Goal: Complete Application Form: Complete application form

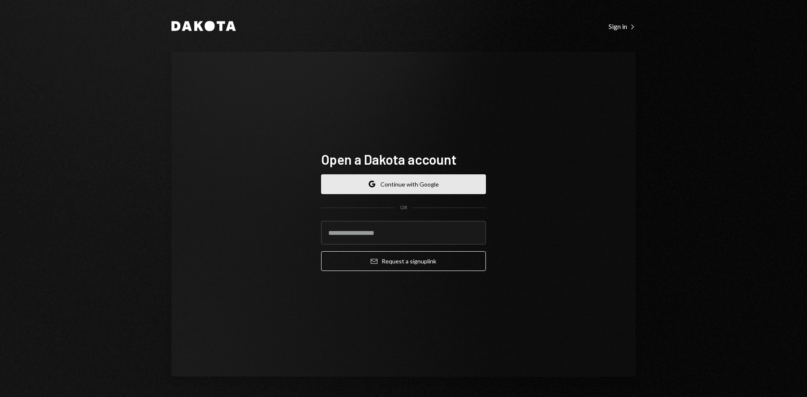
click at [389, 189] on button "Google Continue with Google" at bounding box center [403, 185] width 165 height 20
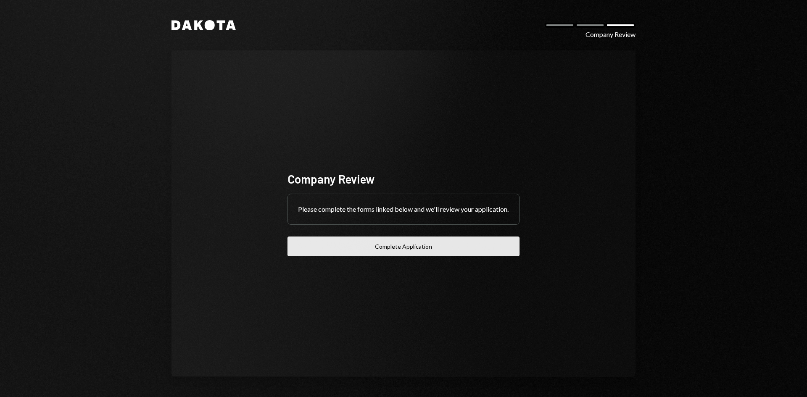
click at [382, 251] on button "Complete Application" at bounding box center [404, 247] width 232 height 20
click at [204, 26] on icon "Dakota" at bounding box center [204, 25] width 64 height 10
click at [420, 252] on button "Complete Application" at bounding box center [404, 247] width 232 height 20
